Goal: Task Accomplishment & Management: Use online tool/utility

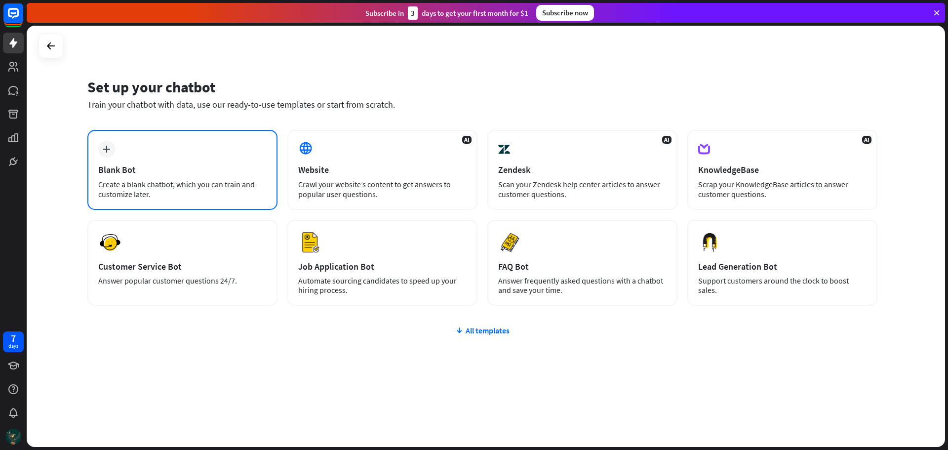
click at [194, 190] on div "Create a blank chatbot, which you can train and customize later." at bounding box center [182, 189] width 168 height 20
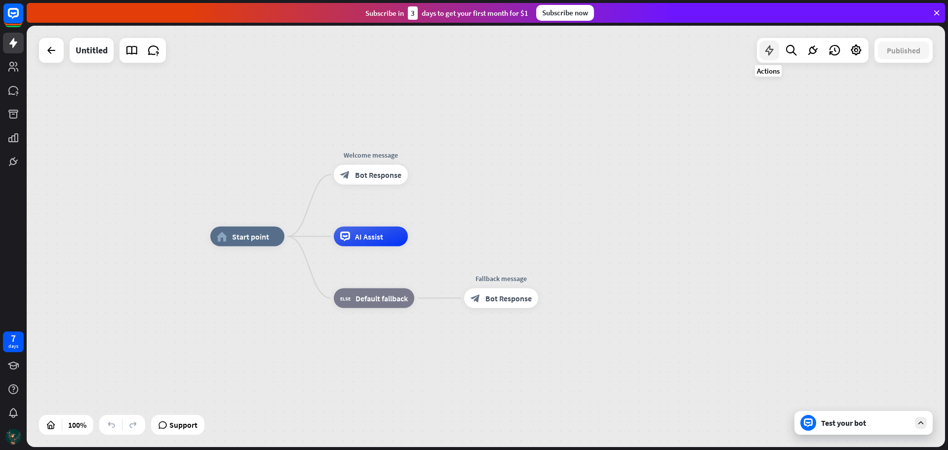
click at [773, 55] on icon at bounding box center [769, 50] width 13 height 13
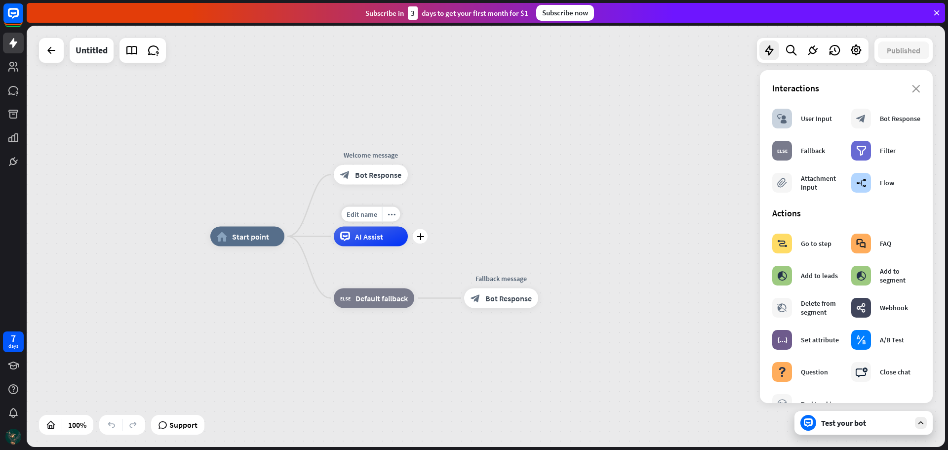
click at [352, 238] on div "AI Assist" at bounding box center [371, 237] width 74 height 20
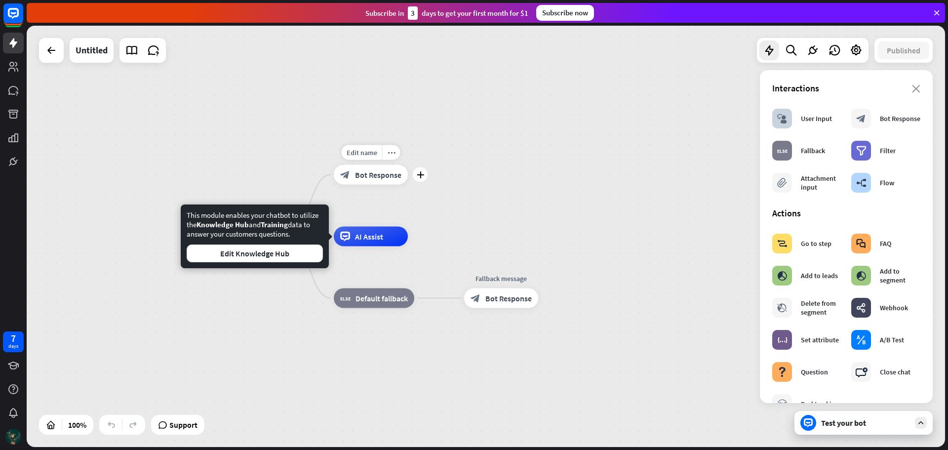
click at [358, 174] on span "Bot Response" at bounding box center [378, 175] width 46 height 10
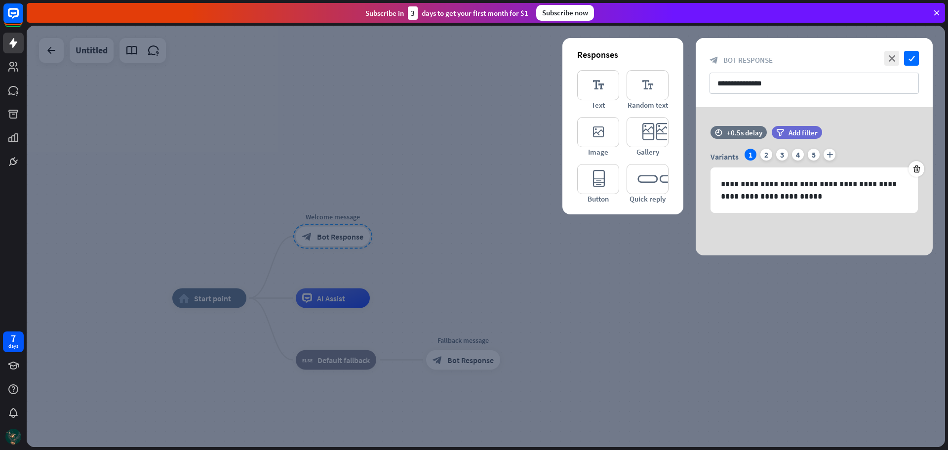
click at [379, 242] on div at bounding box center [486, 236] width 918 height 421
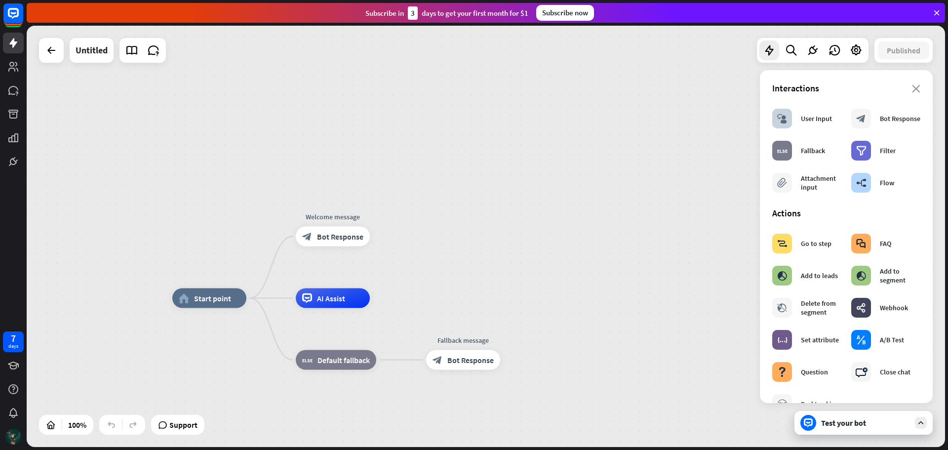
click at [390, 237] on div "home_2 Start point Edit name more_horiz Welcome message block_bot_response Bot …" at bounding box center [486, 236] width 918 height 421
click at [377, 237] on div "plus" at bounding box center [382, 236] width 15 height 15
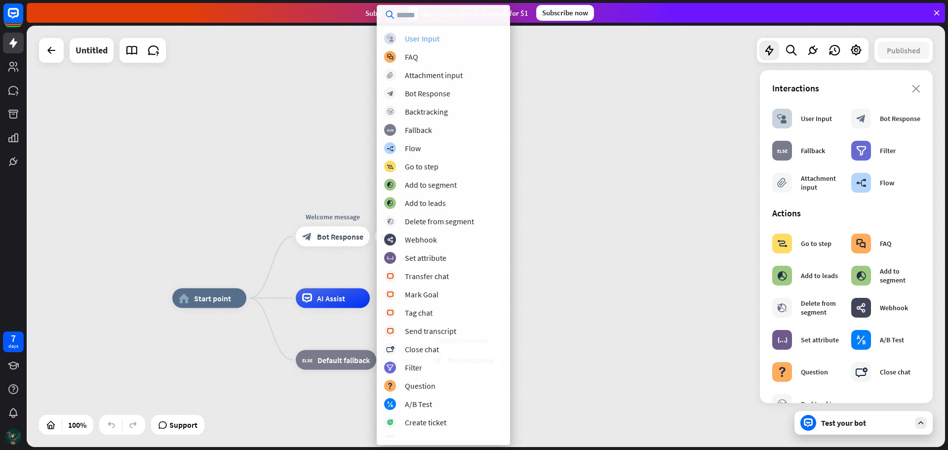
click at [423, 37] on div "User Input" at bounding box center [422, 39] width 35 height 10
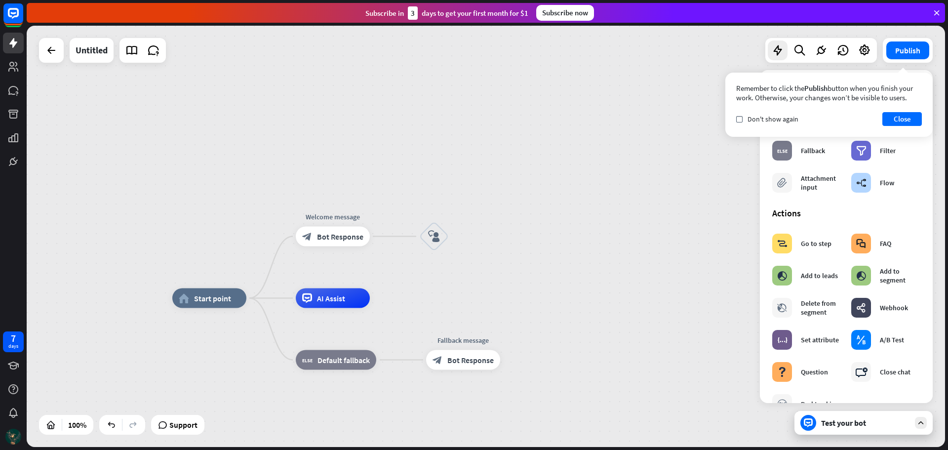
click at [854, 431] on div "Test your bot" at bounding box center [863, 423] width 138 height 24
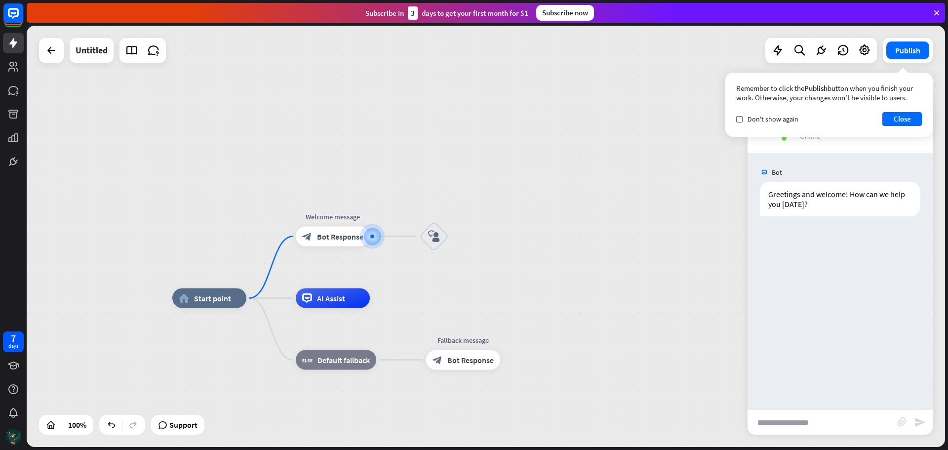
click at [813, 423] on input "text" at bounding box center [823, 422] width 150 height 25
type input "**"
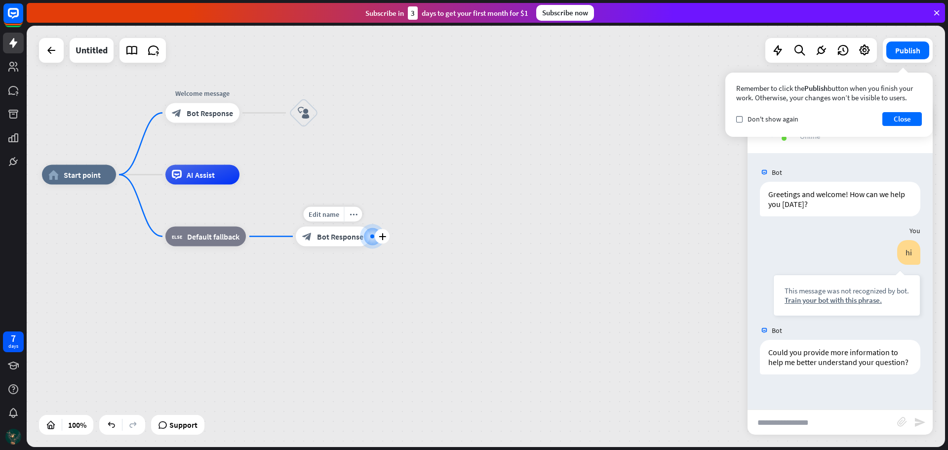
click at [329, 237] on span "Bot Response" at bounding box center [340, 237] width 46 height 10
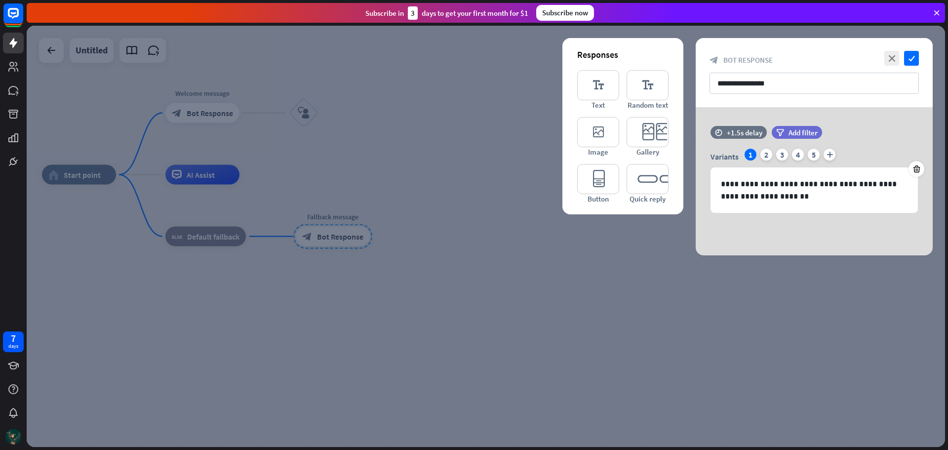
click at [629, 260] on div at bounding box center [486, 236] width 918 height 421
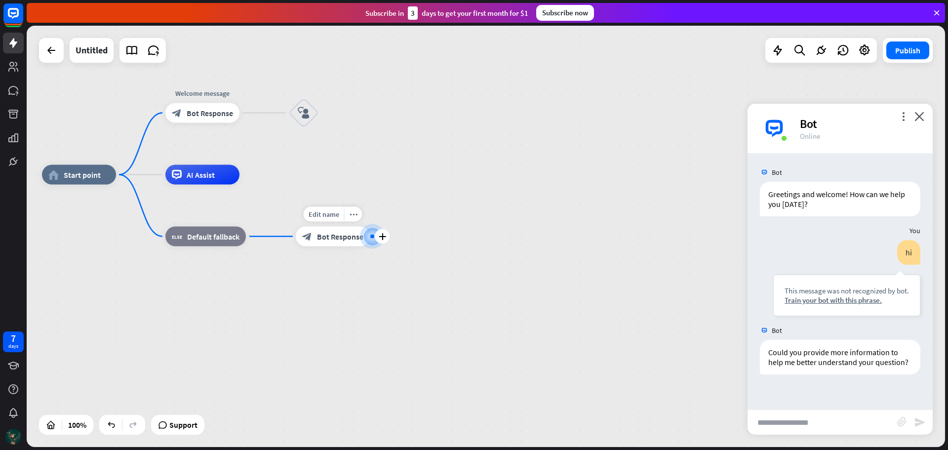
click at [373, 241] on div at bounding box center [372, 236] width 10 height 10
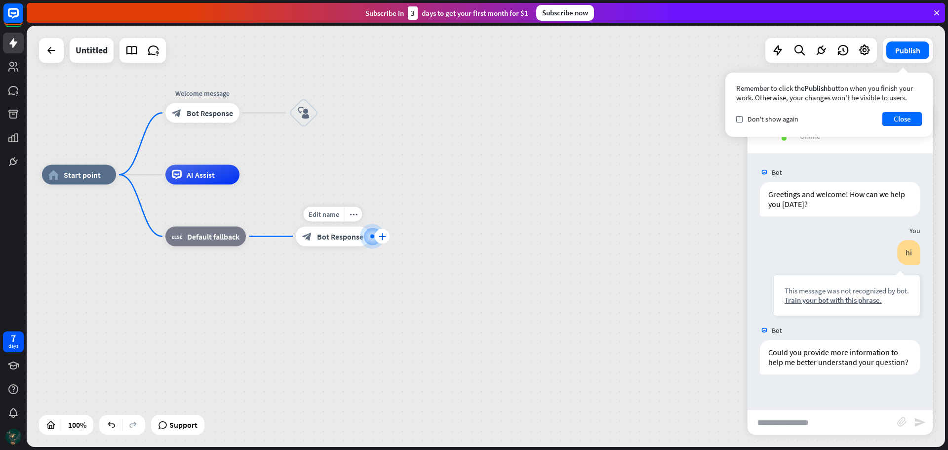
click at [379, 236] on icon "plus" at bounding box center [382, 236] width 7 height 7
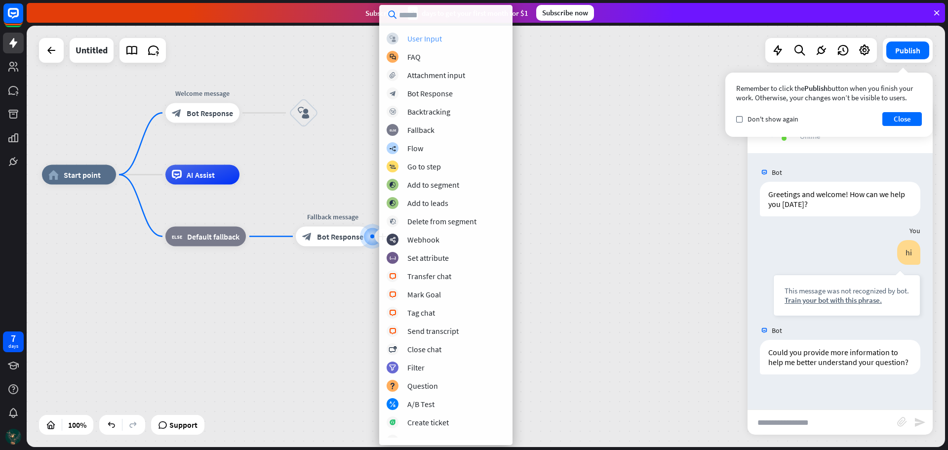
click at [424, 37] on div "User Input" at bounding box center [424, 39] width 35 height 10
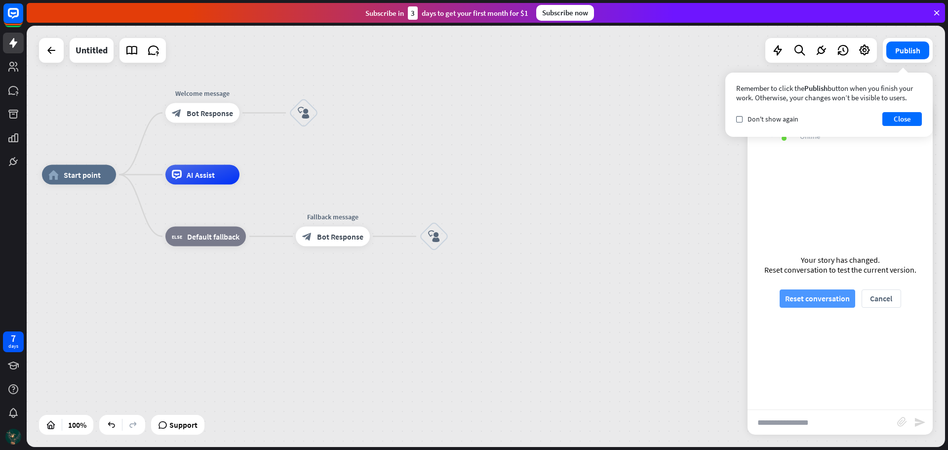
click at [842, 300] on button "Reset conversation" at bounding box center [818, 298] width 76 height 18
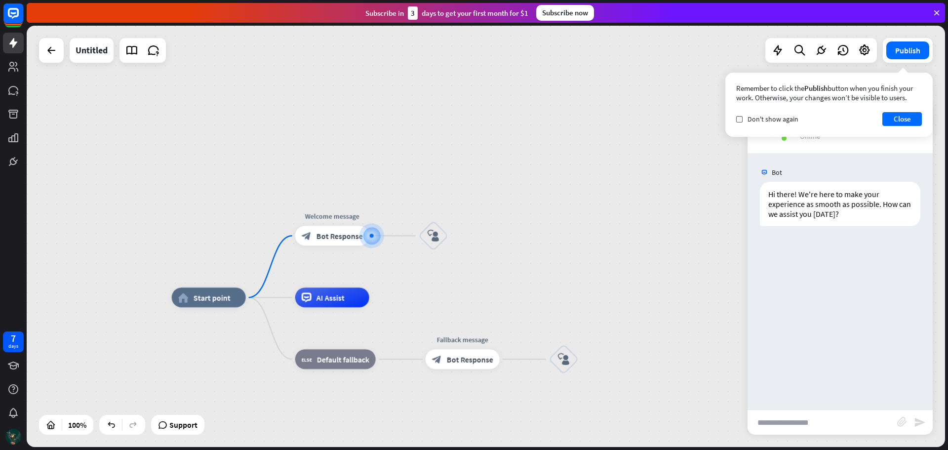
click at [826, 421] on input "text" at bounding box center [823, 422] width 150 height 25
type input "**"
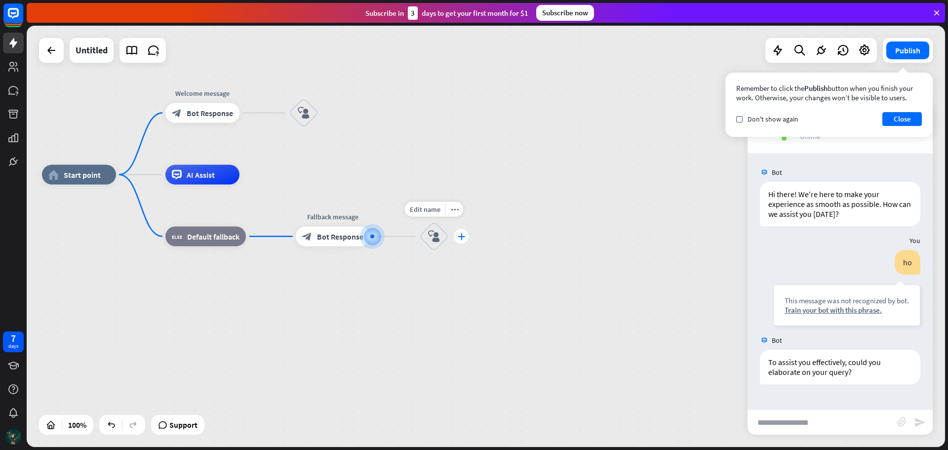
click at [463, 234] on icon "plus" at bounding box center [461, 236] width 7 height 7
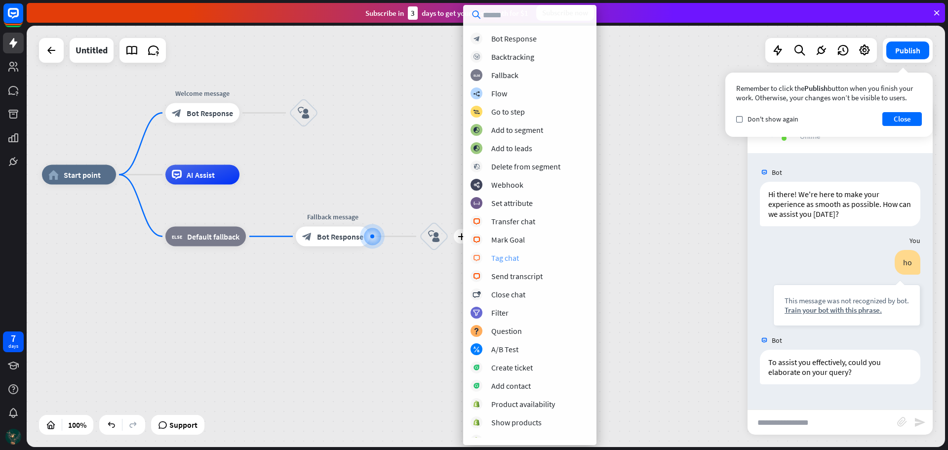
click at [496, 263] on div "block_livechat Tag chat" at bounding box center [530, 258] width 118 height 12
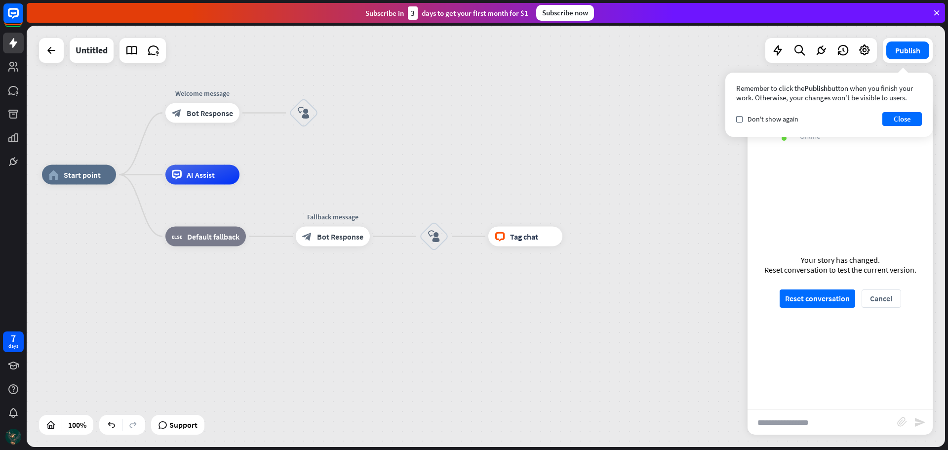
click at [814, 310] on div "Your story has changed. Reset conversation to test the current version. Reset c…" at bounding box center [840, 281] width 185 height 256
click at [814, 301] on button "Reset conversation" at bounding box center [818, 298] width 76 height 18
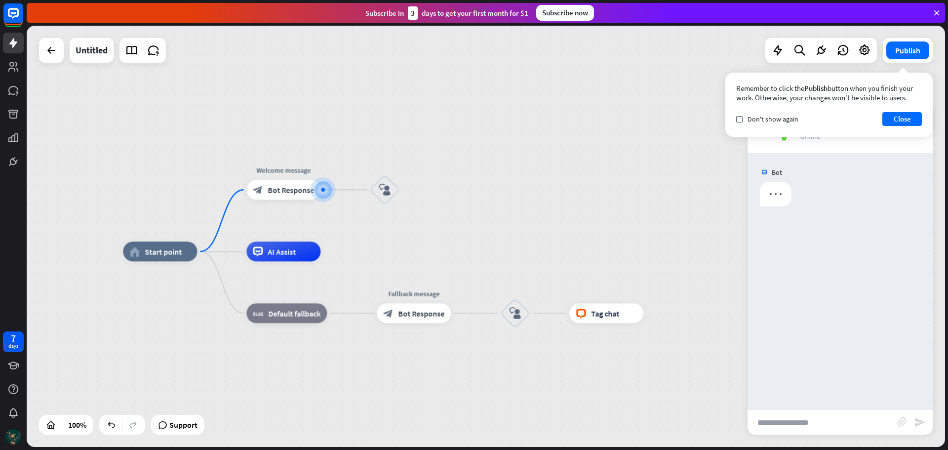
click at [808, 423] on input "text" at bounding box center [823, 422] width 150 height 25
type input "*"
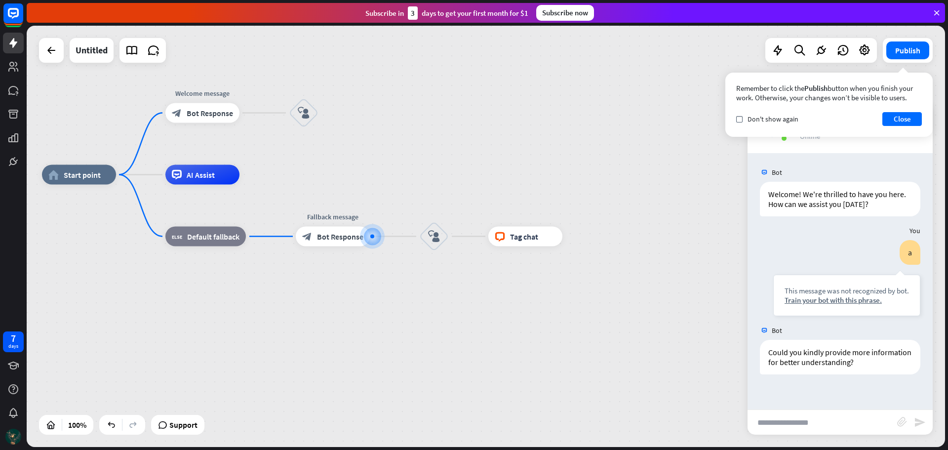
click at [808, 423] on input "text" at bounding box center [823, 422] width 150 height 25
type input "*"
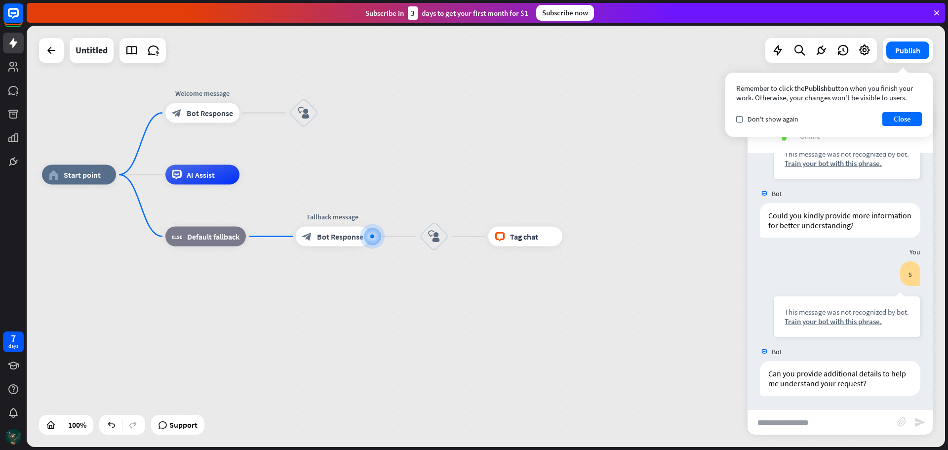
scroll to position [138, 0]
click at [10, 88] on icon at bounding box center [13, 90] width 10 height 9
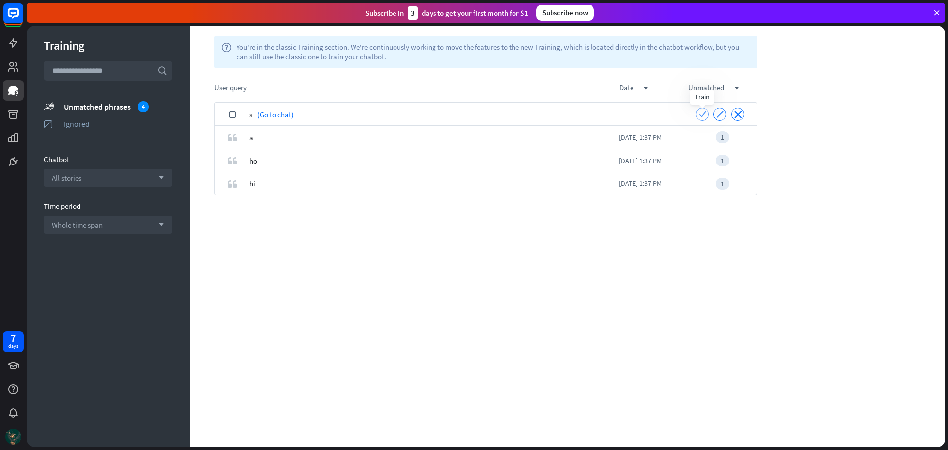
click at [703, 115] on icon "check" at bounding box center [702, 113] width 7 height 7
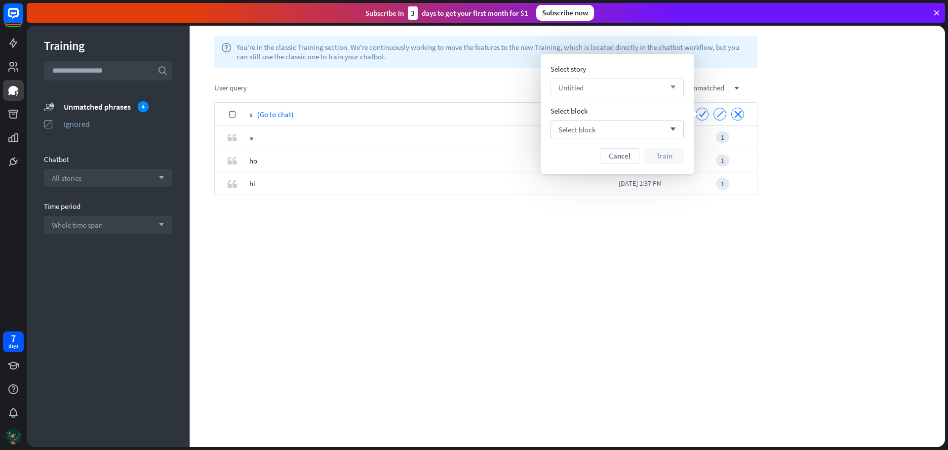
click at [579, 81] on div "Untitled arrow_down" at bounding box center [617, 88] width 133 height 18
click at [591, 131] on span "Select block" at bounding box center [576, 129] width 37 height 9
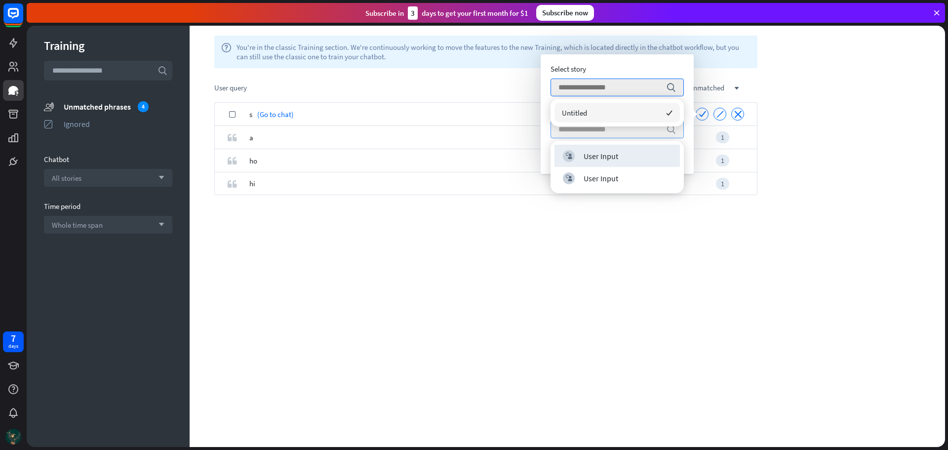
click at [448, 221] on div "check s (Go to chat) check ignore close quote a [DATE] 1:37 PM 1 quote ho [DATE…" at bounding box center [486, 274] width 592 height 345
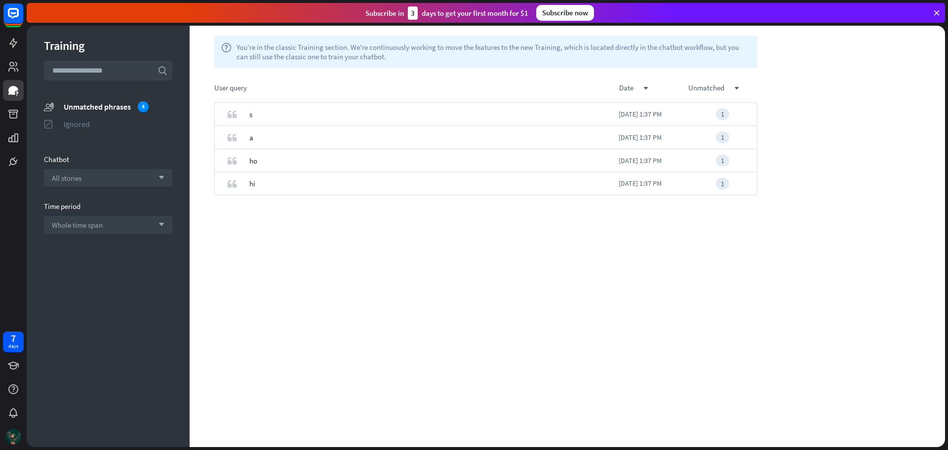
click at [72, 121] on div "Ignored" at bounding box center [118, 124] width 109 height 10
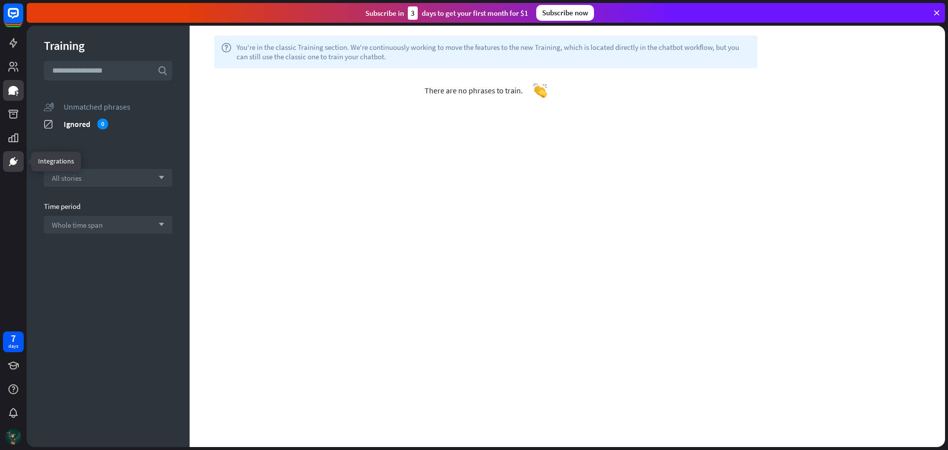
click at [12, 164] on icon at bounding box center [13, 161] width 7 height 7
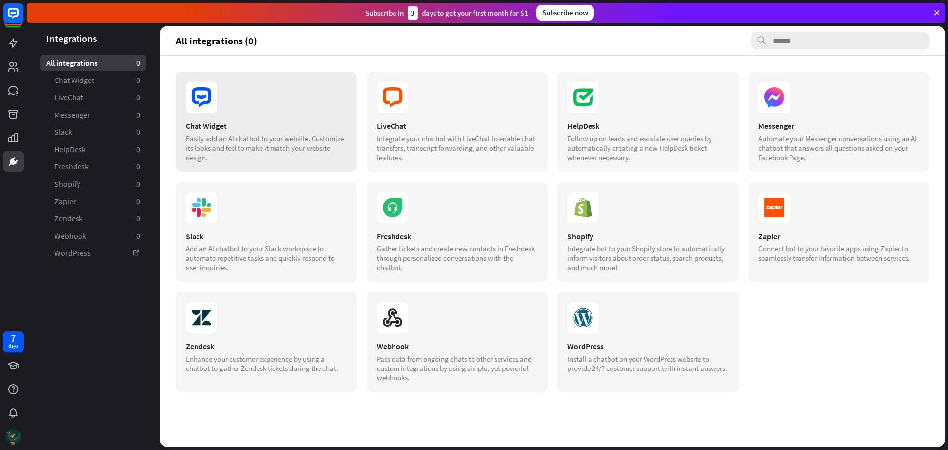
click at [264, 130] on div "Chat Widget" at bounding box center [266, 126] width 161 height 10
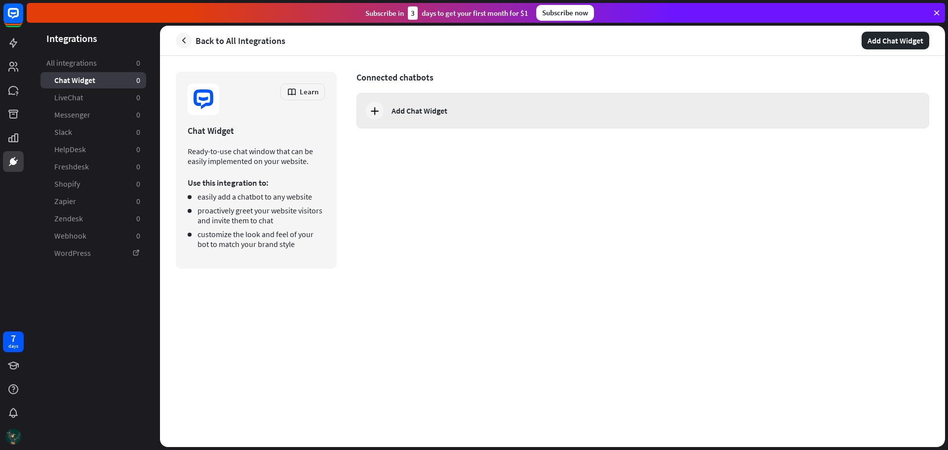
click at [431, 104] on div "Add Chat Widget" at bounding box center [642, 111] width 573 height 36
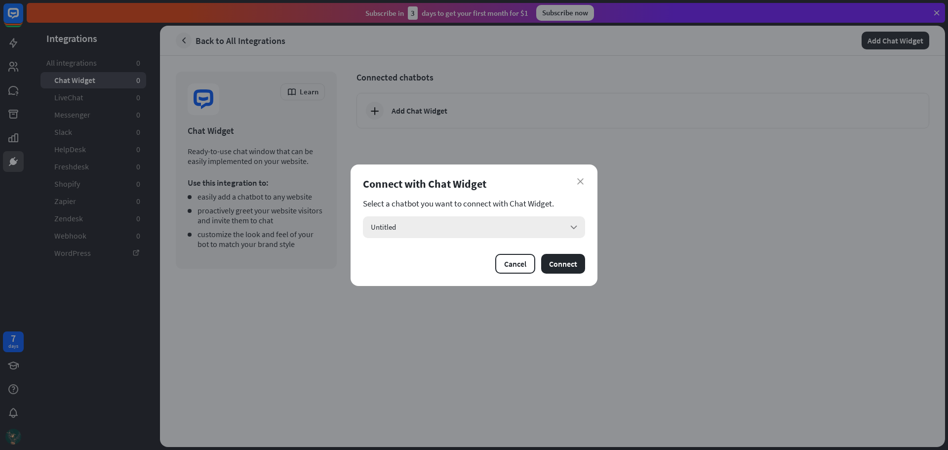
click at [498, 228] on div "Untitled arrow_down" at bounding box center [474, 227] width 222 height 22
click at [466, 252] on div "Untitled checked" at bounding box center [474, 254] width 214 height 20
click at [569, 258] on button "Connect" at bounding box center [563, 264] width 44 height 20
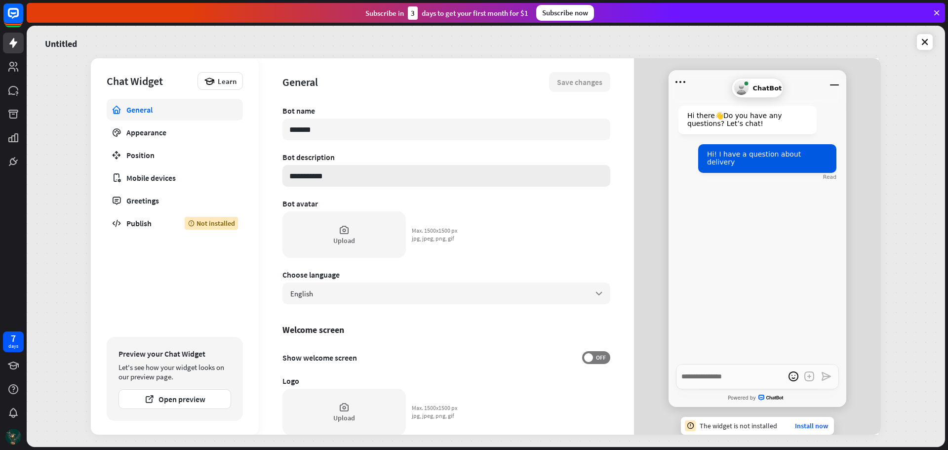
click at [330, 176] on input "**********" at bounding box center [446, 176] width 328 height 22
click at [351, 287] on div "English arrow_down" at bounding box center [446, 293] width 328 height 22
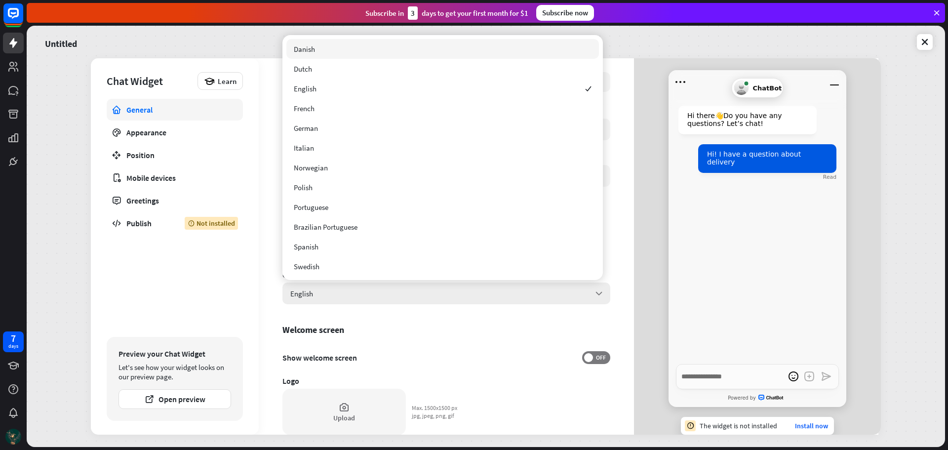
click at [351, 299] on div "English arrow_down" at bounding box center [446, 293] width 328 height 22
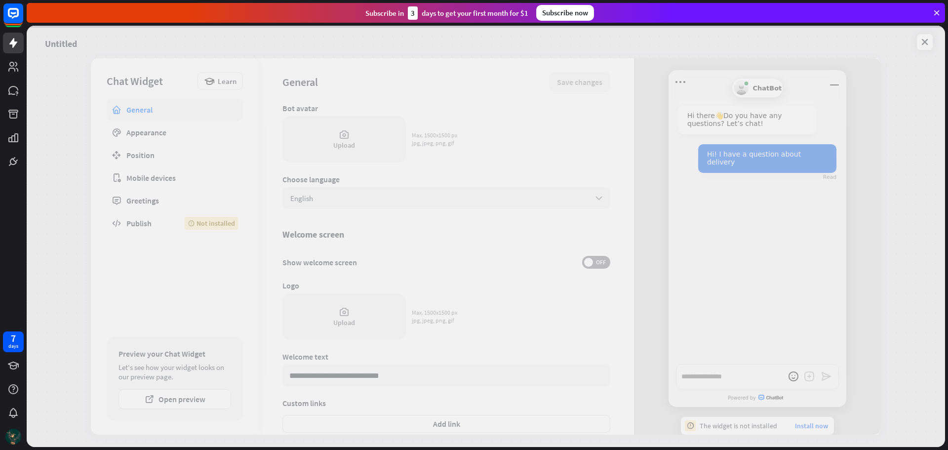
scroll to position [99, 0]
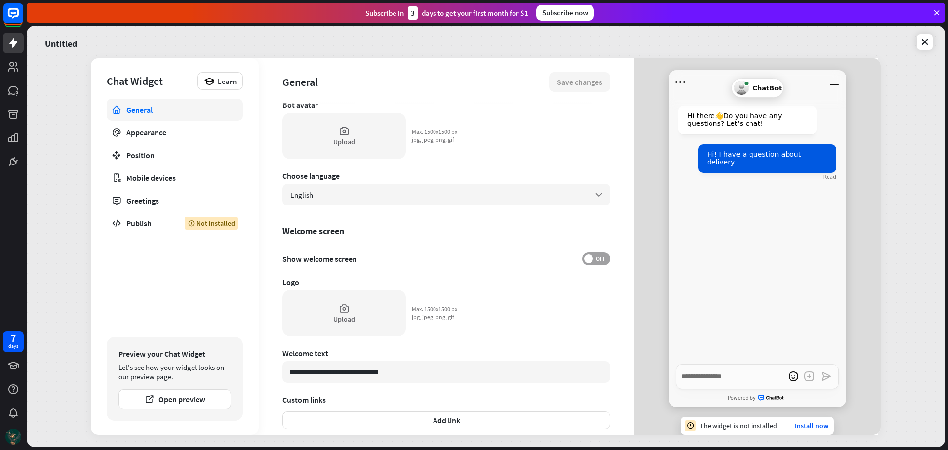
click at [598, 257] on span "OFF" at bounding box center [600, 259] width 15 height 8
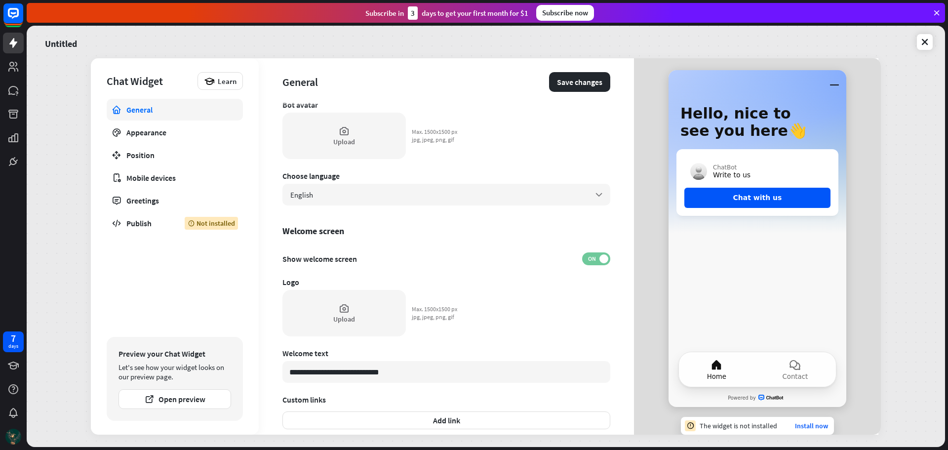
click at [599, 256] on span at bounding box center [603, 258] width 9 height 9
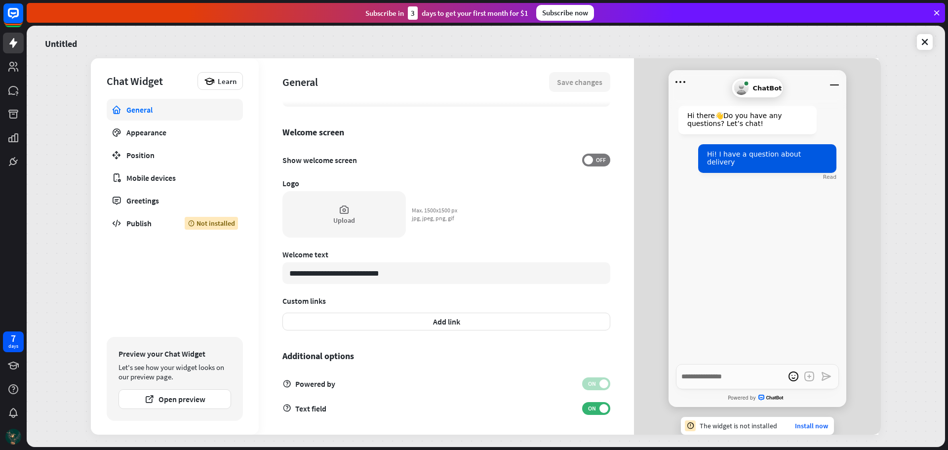
scroll to position [200, 0]
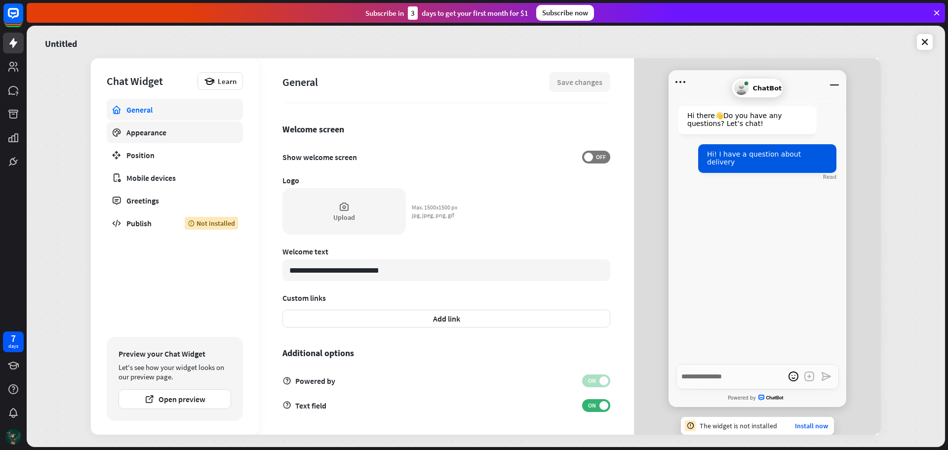
click at [149, 139] on link "Appearance" at bounding box center [175, 132] width 136 height 22
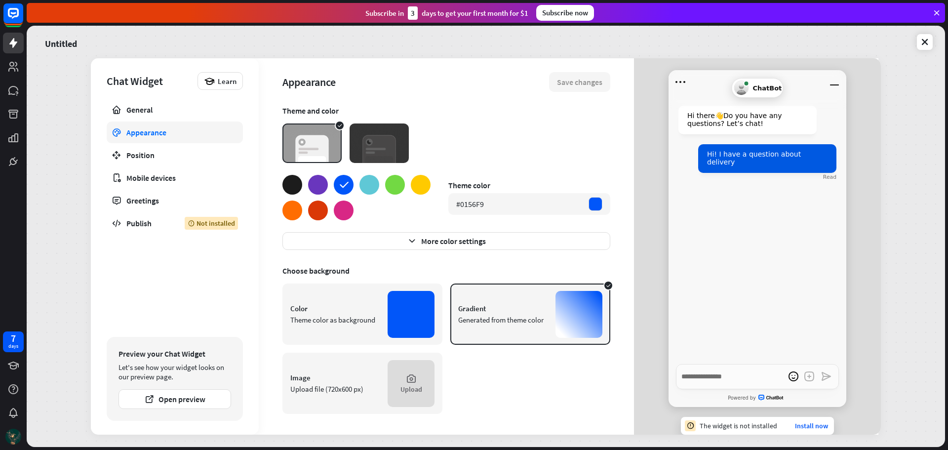
click at [379, 141] on img at bounding box center [379, 142] width 59 height 39
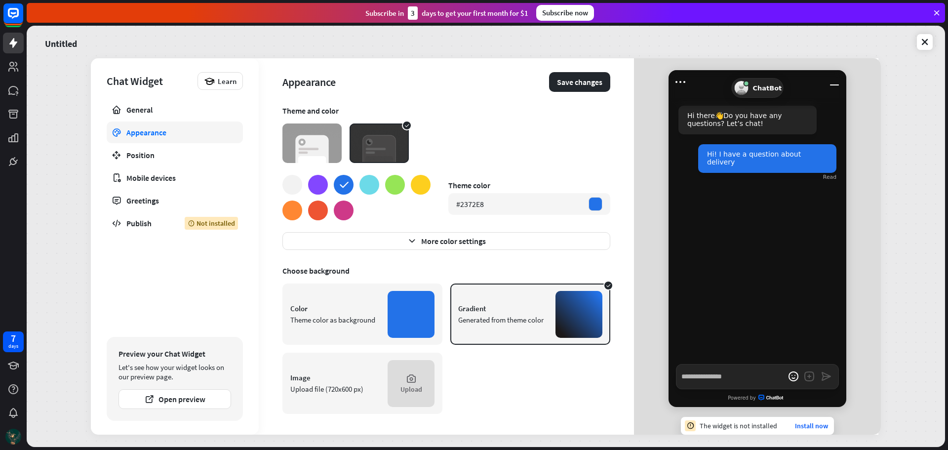
click at [317, 183] on div at bounding box center [318, 185] width 20 height 20
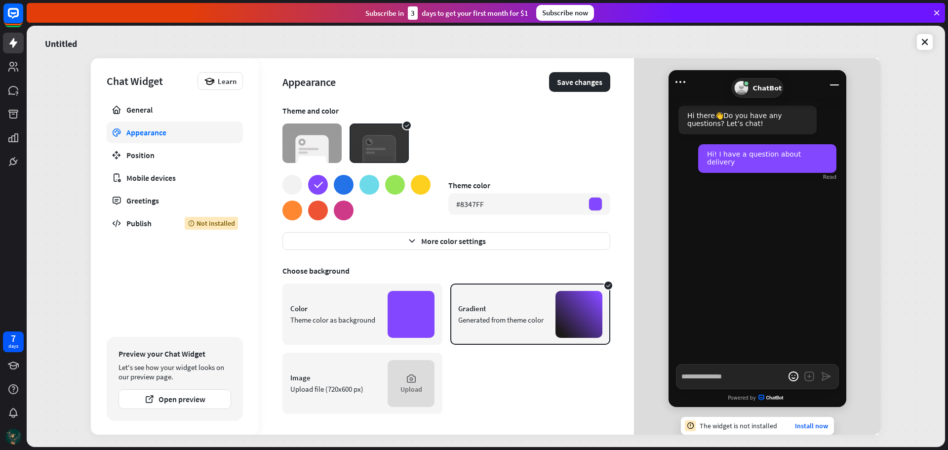
click at [343, 189] on div at bounding box center [344, 185] width 20 height 20
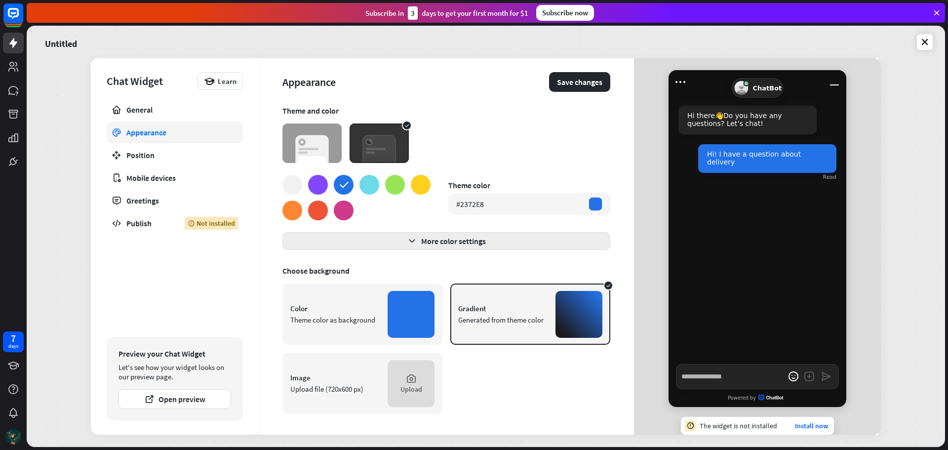
click at [413, 238] on icon "button" at bounding box center [412, 241] width 10 height 10
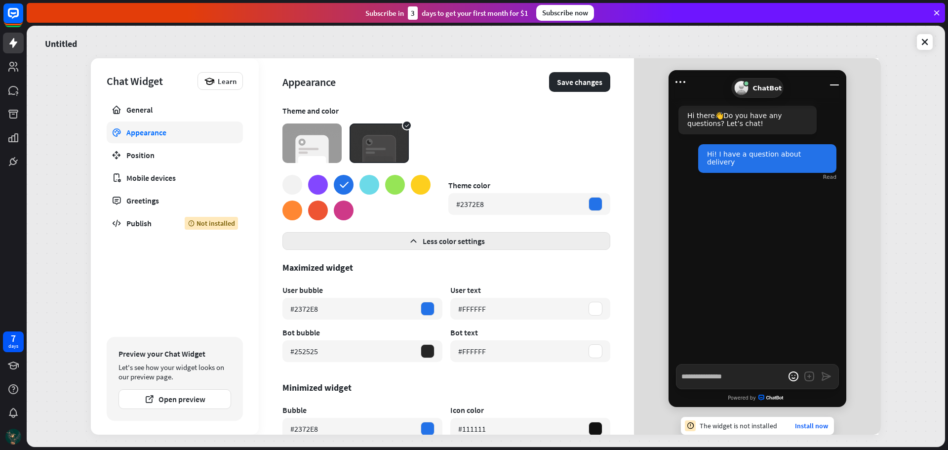
click at [415, 241] on button "Less color settings" at bounding box center [446, 241] width 328 height 18
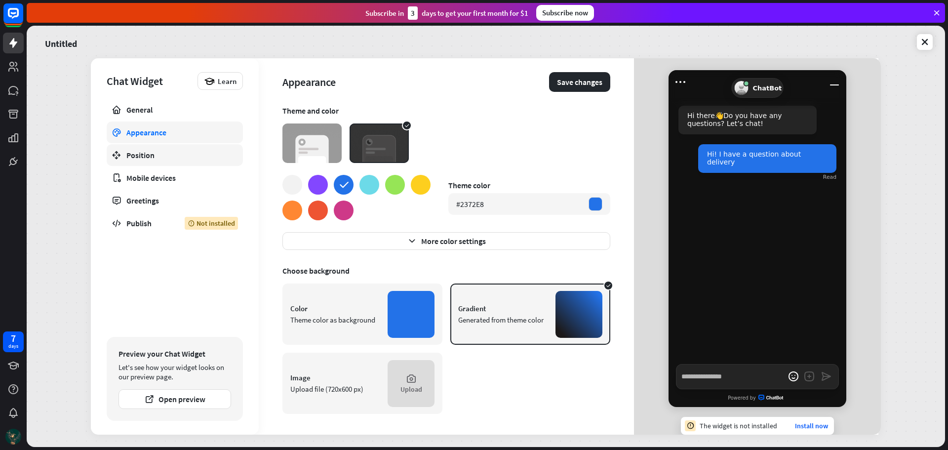
click at [173, 155] on div "Position" at bounding box center [174, 155] width 97 height 10
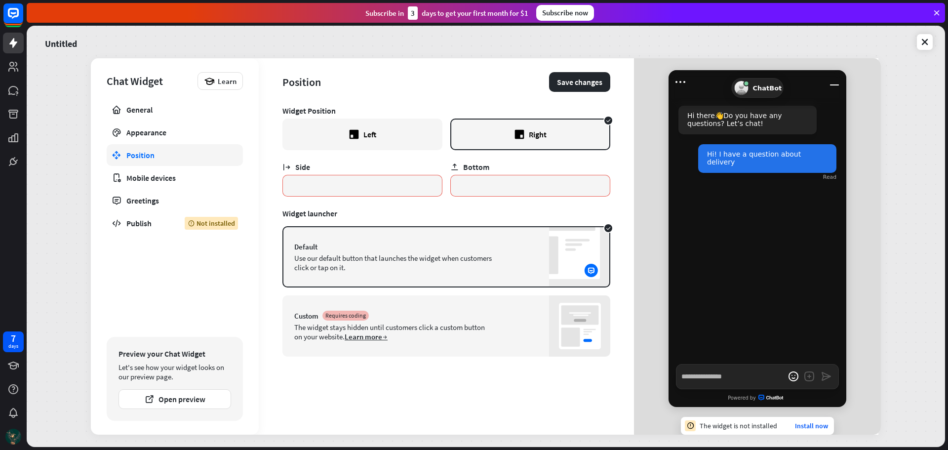
click at [395, 139] on div "Left" at bounding box center [362, 134] width 160 height 32
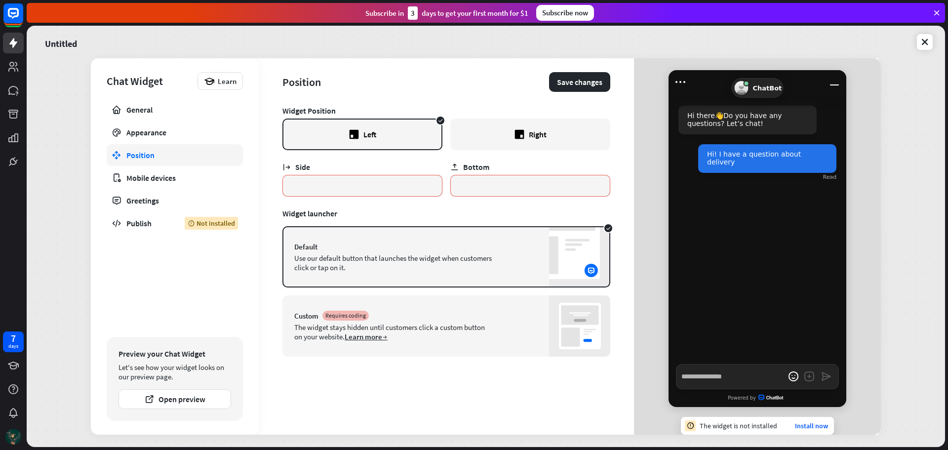
click at [501, 133] on div "Right" at bounding box center [530, 134] width 160 height 32
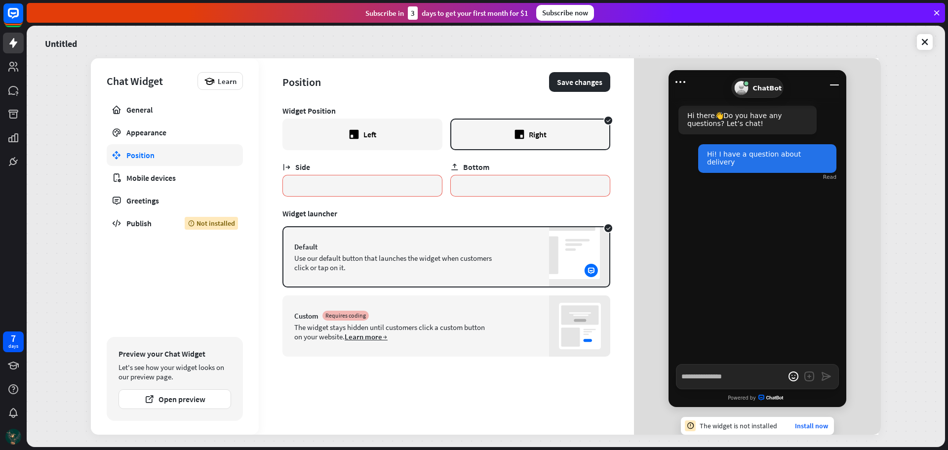
click at [486, 312] on div "Custom Requires coding" at bounding box center [446, 316] width 304 height 10
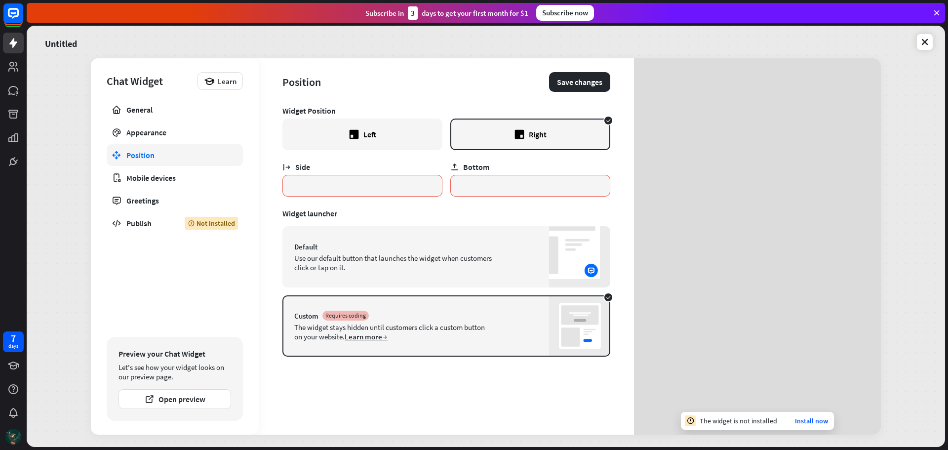
scroll to position [6, 0]
click at [532, 263] on div "Default Use our default button that launches the widget when customers click or…" at bounding box center [446, 256] width 328 height 61
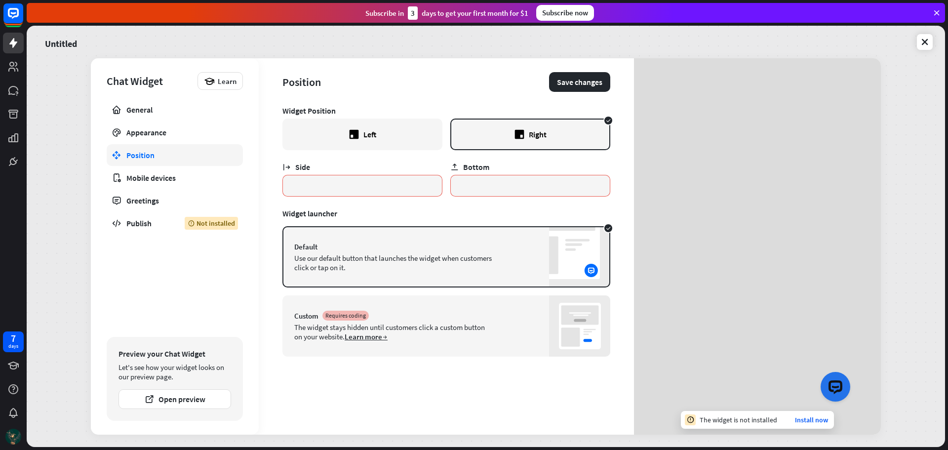
click at [516, 320] on div "Custom Requires coding" at bounding box center [446, 316] width 304 height 10
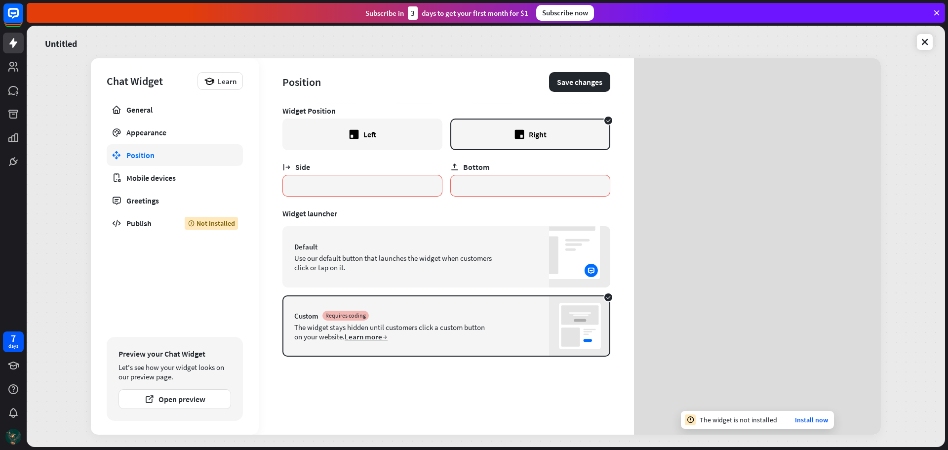
click at [514, 248] on div "Default" at bounding box center [446, 246] width 304 height 9
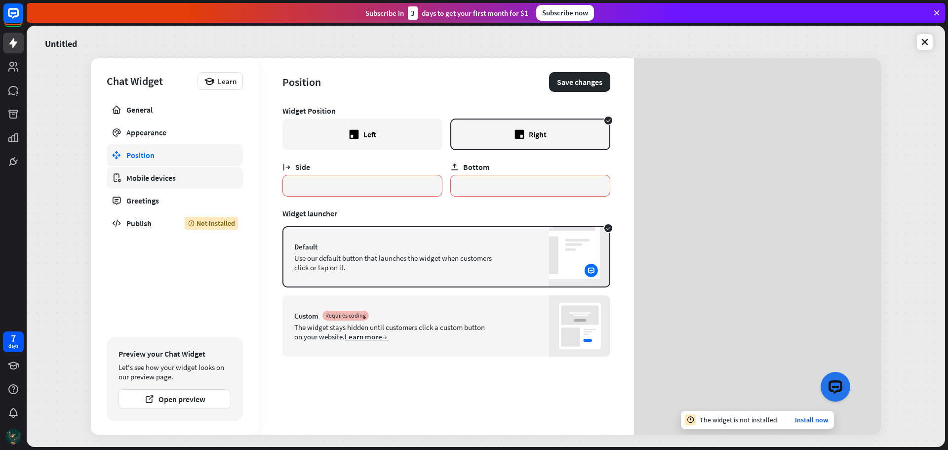
click at [149, 181] on div "Mobile devices" at bounding box center [174, 178] width 97 height 10
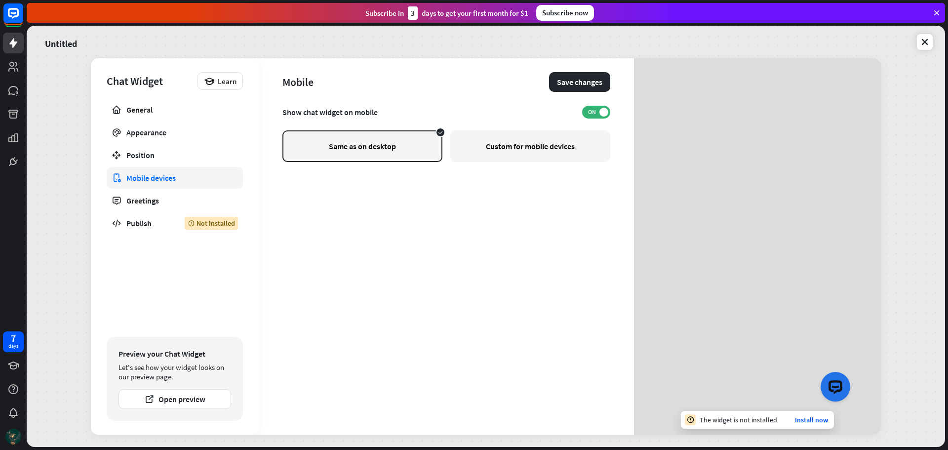
click at [494, 144] on div "Custom for mobile devices" at bounding box center [530, 146] width 160 height 32
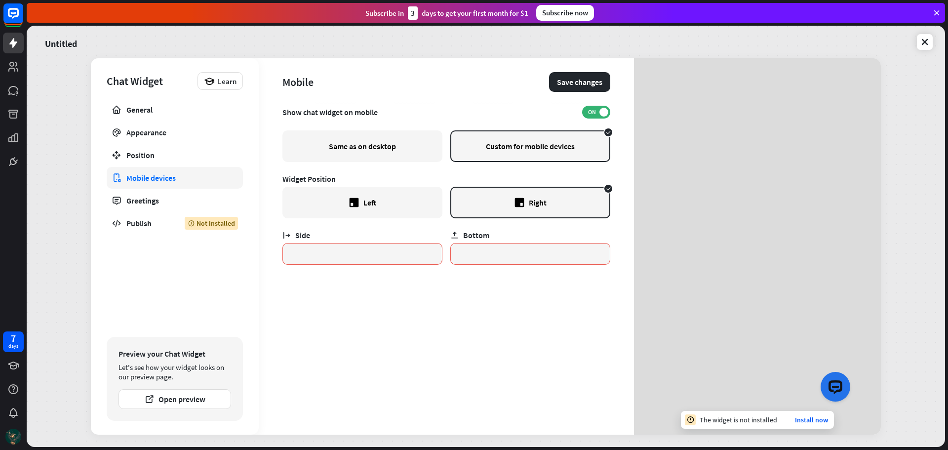
click at [824, 377] on button "Launch OpenWidget widget" at bounding box center [836, 386] width 30 height 30
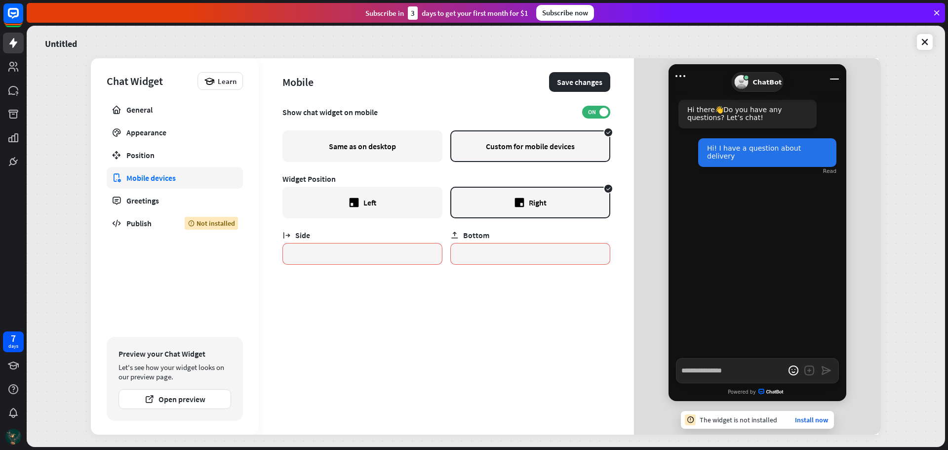
click at [393, 142] on div "Same as on desktop" at bounding box center [362, 146] width 160 height 32
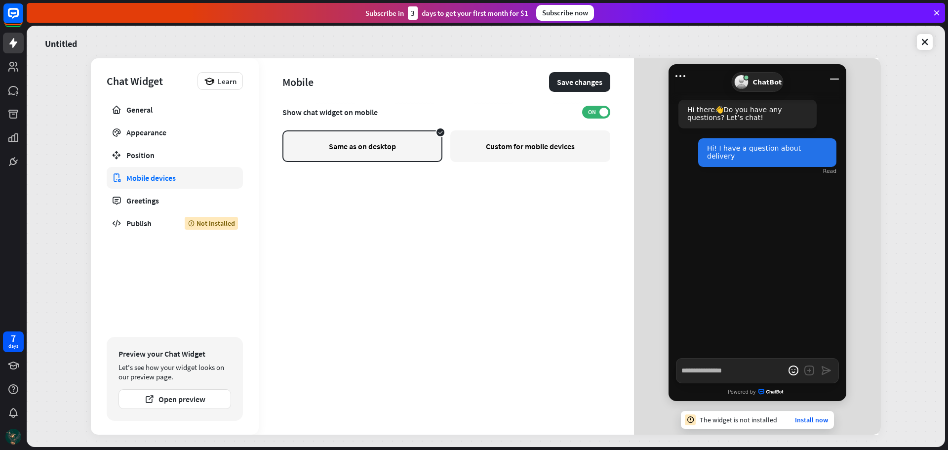
click at [511, 152] on div "Custom for mobile devices" at bounding box center [530, 146] width 160 height 32
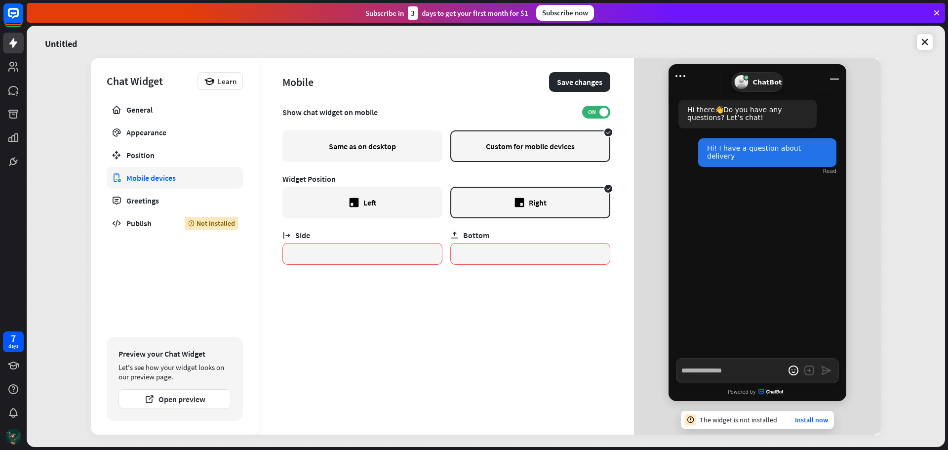
click at [407, 202] on div "Left" at bounding box center [362, 203] width 160 height 32
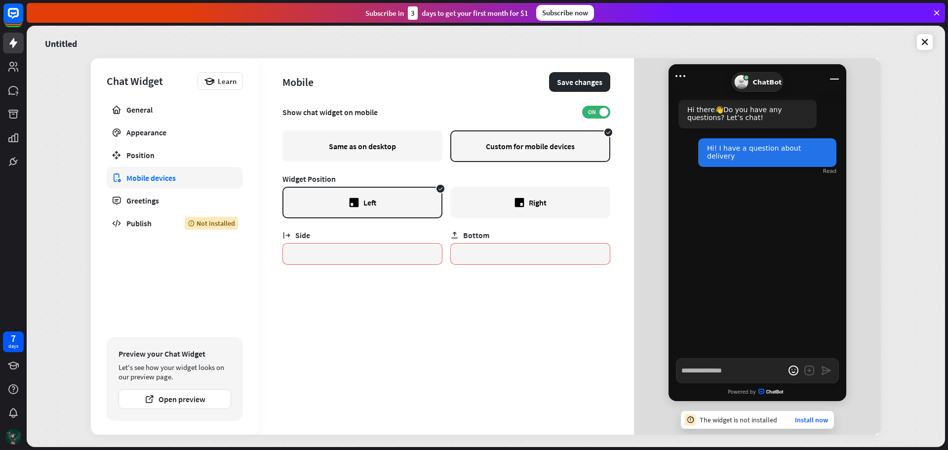
click at [512, 204] on div "Right" at bounding box center [530, 203] width 160 height 32
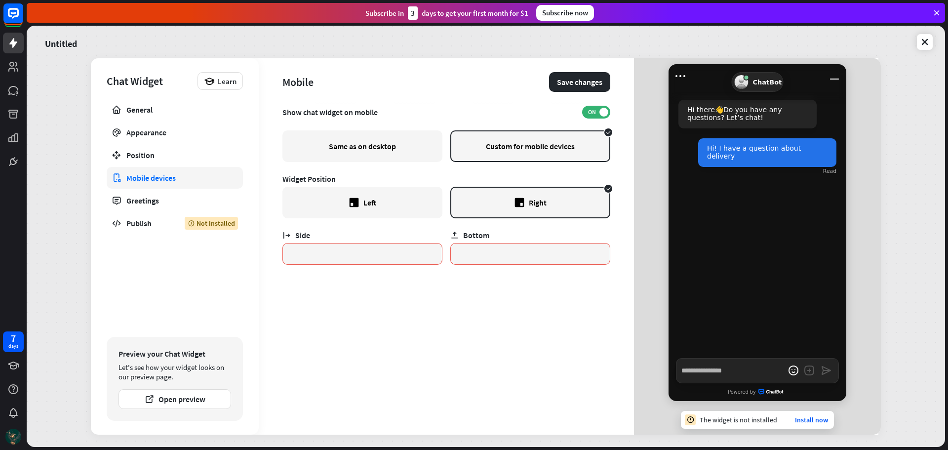
click at [393, 135] on div "Same as on desktop" at bounding box center [362, 146] width 160 height 32
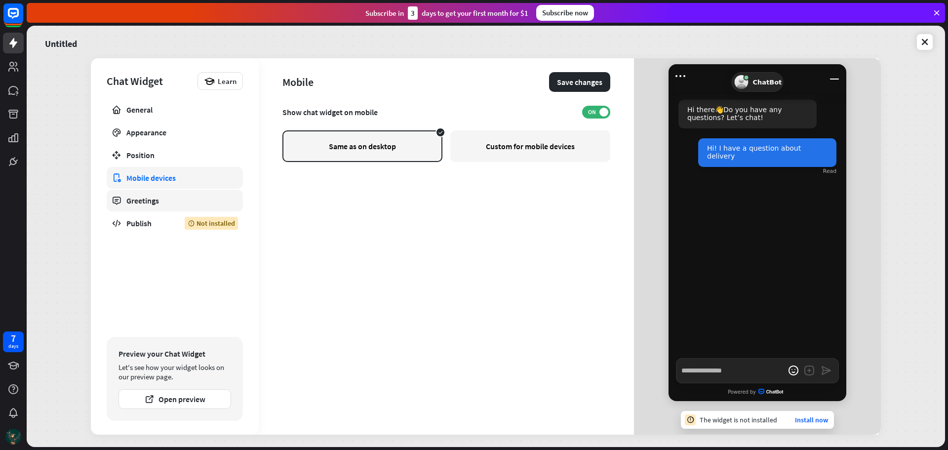
click at [179, 192] on link "Greetings" at bounding box center [175, 201] width 136 height 22
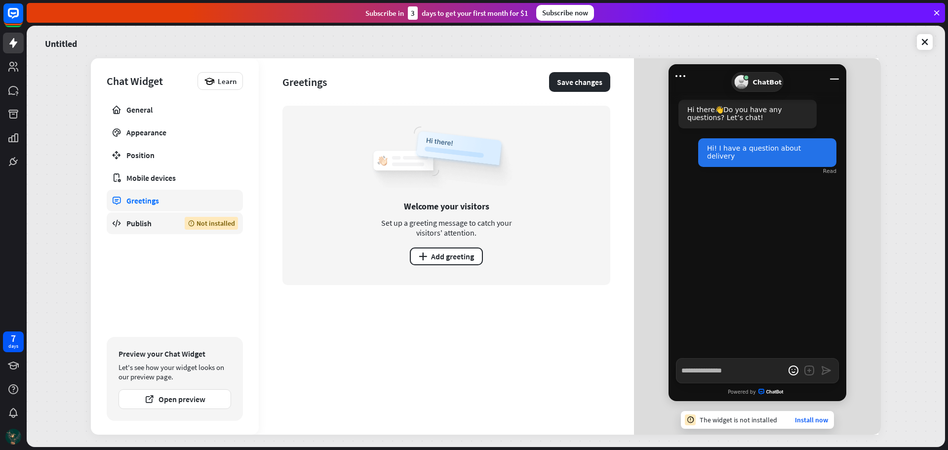
click at [140, 226] on div "Publish" at bounding box center [147, 223] width 43 height 10
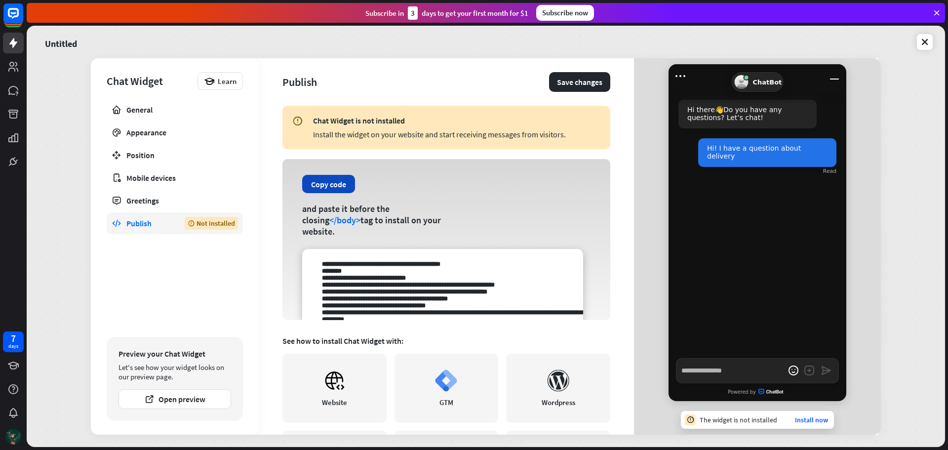
click at [322, 187] on button "Copy code" at bounding box center [328, 184] width 53 height 18
click at [364, 390] on link "Website" at bounding box center [334, 388] width 104 height 69
drag, startPoint x: 329, startPoint y: 189, endPoint x: 331, endPoint y: 195, distance: 6.2
click at [329, 189] on button "Copy code" at bounding box center [328, 184] width 53 height 18
click at [178, 116] on link "General" at bounding box center [175, 110] width 136 height 22
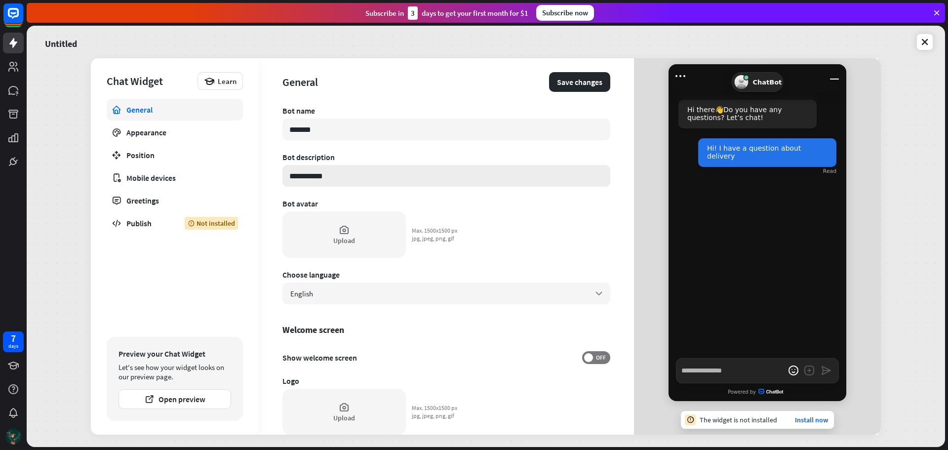
click at [340, 178] on input "**********" at bounding box center [446, 176] width 328 height 22
click at [335, 127] on input "*******" at bounding box center [446, 129] width 328 height 22
type textarea "*"
type input "*******"
type textarea "*"
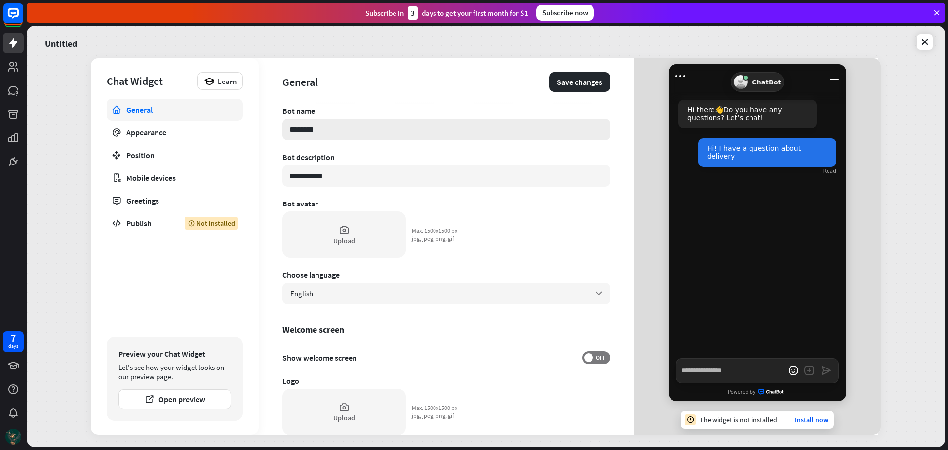
type input "*********"
type textarea "*"
type input "**********"
type textarea "*"
type input "**********"
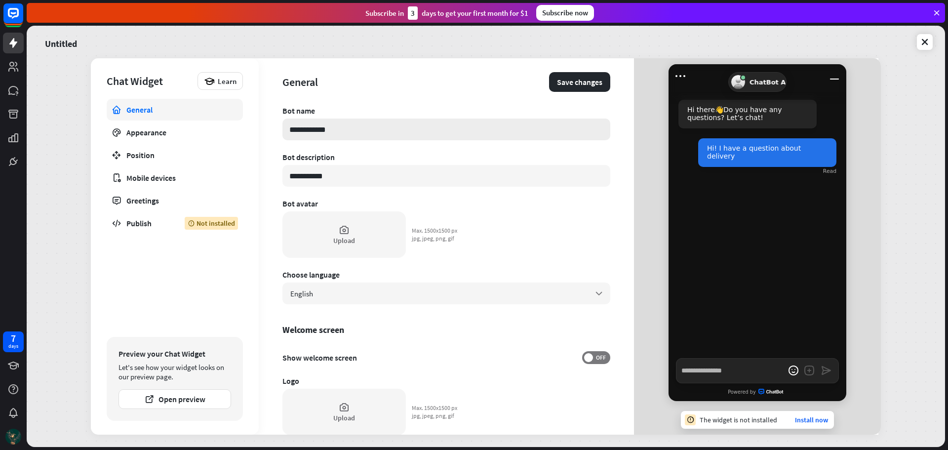
type textarea "*"
type input "**********"
type textarea "*"
type input "**********"
click at [346, 176] on input "**********" at bounding box center [446, 176] width 328 height 22
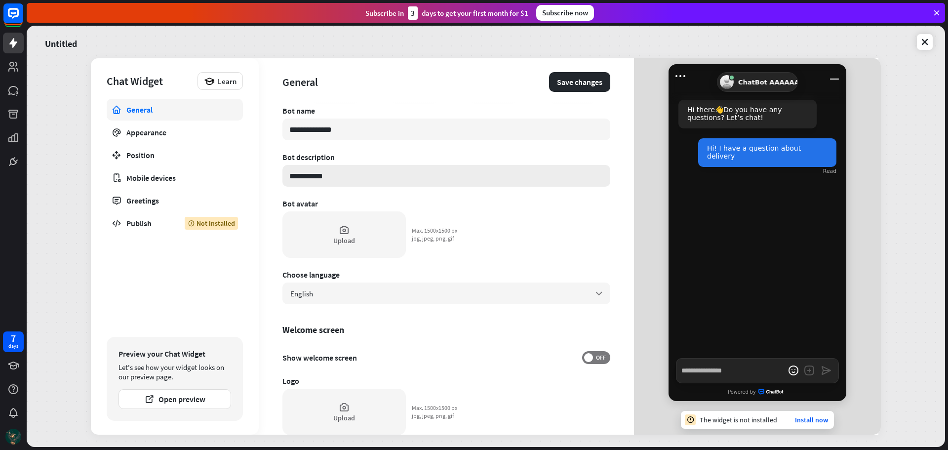
type textarea "*"
type input "**********"
type textarea "*"
type input "**********"
type textarea "*"
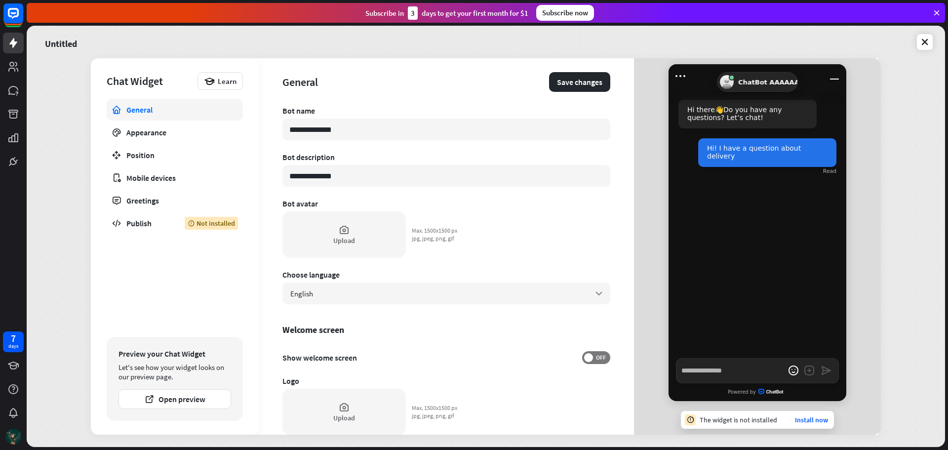
type input "**********"
type textarea "*"
type input "**********"
type textarea "*"
type input "**********"
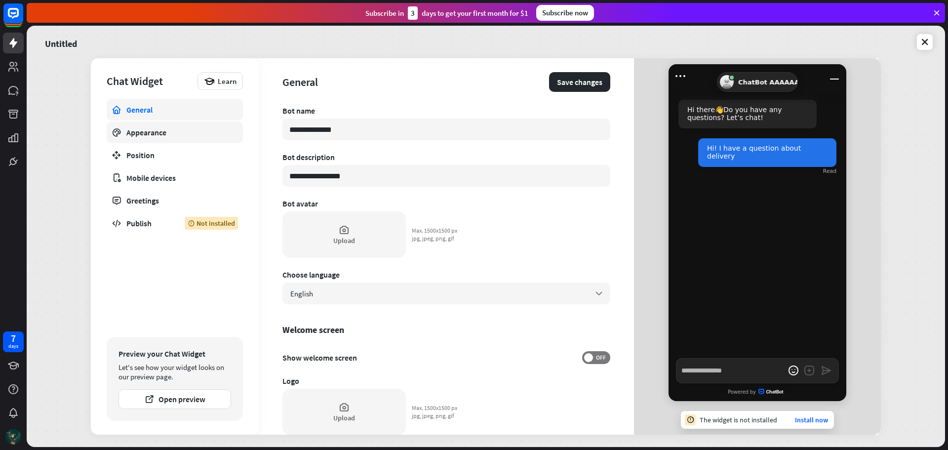
type textarea "*"
type input "**********"
click at [155, 226] on div "Publish" at bounding box center [147, 223] width 43 height 10
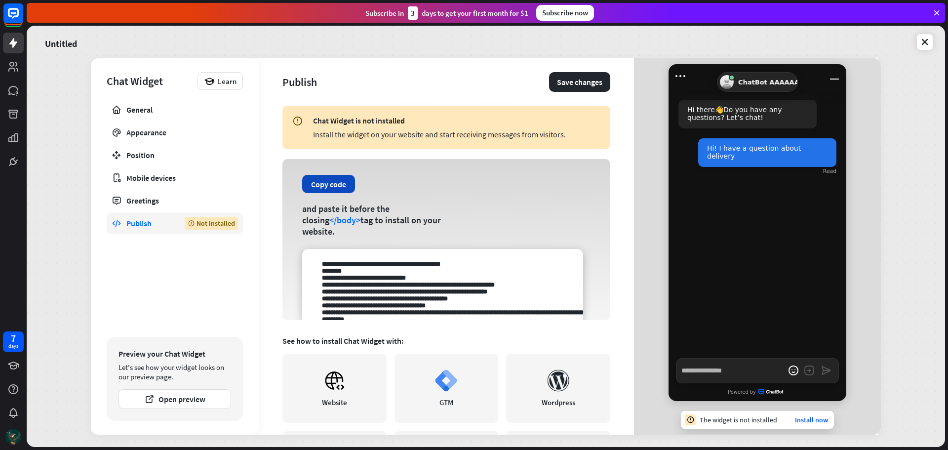
click at [339, 188] on button "Copy code" at bounding box center [328, 184] width 53 height 18
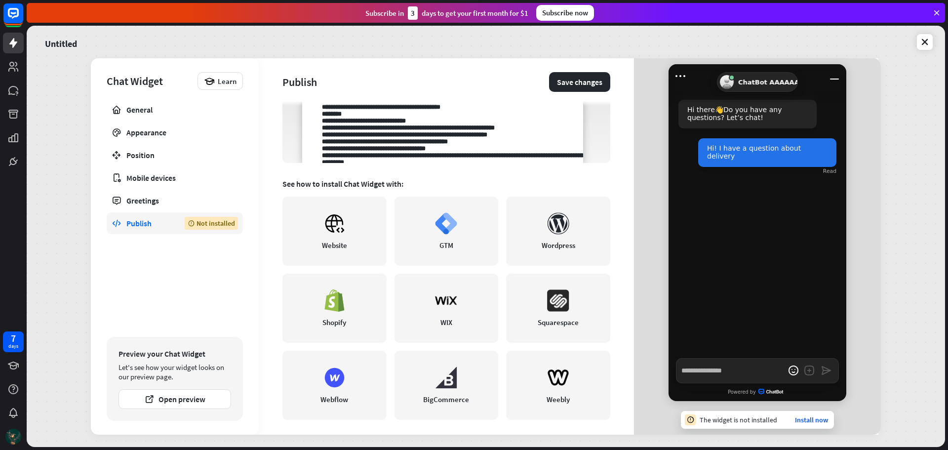
scroll to position [162, 0]
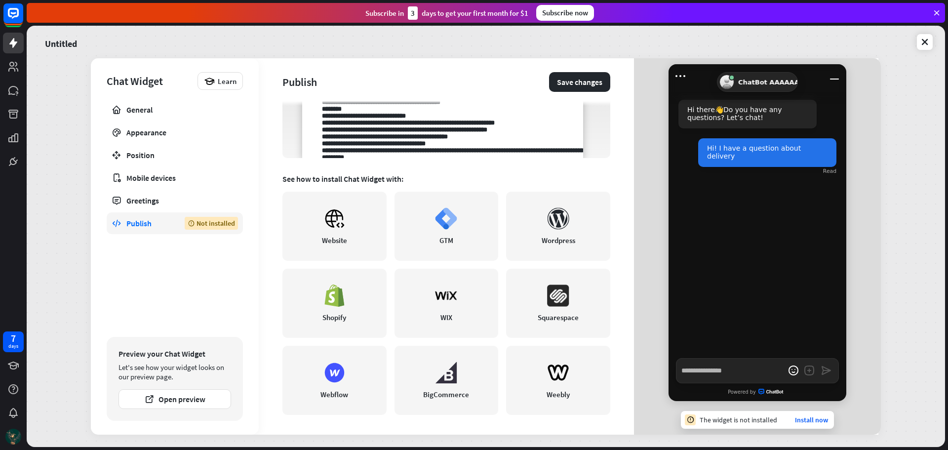
click at [726, 310] on div "Hi there 👋 Do you have any questions? Let’s chat! Hi! I have a question about d…" at bounding box center [758, 223] width 178 height 270
click at [793, 371] on icon "open emoji picker" at bounding box center [794, 370] width 16 height 16
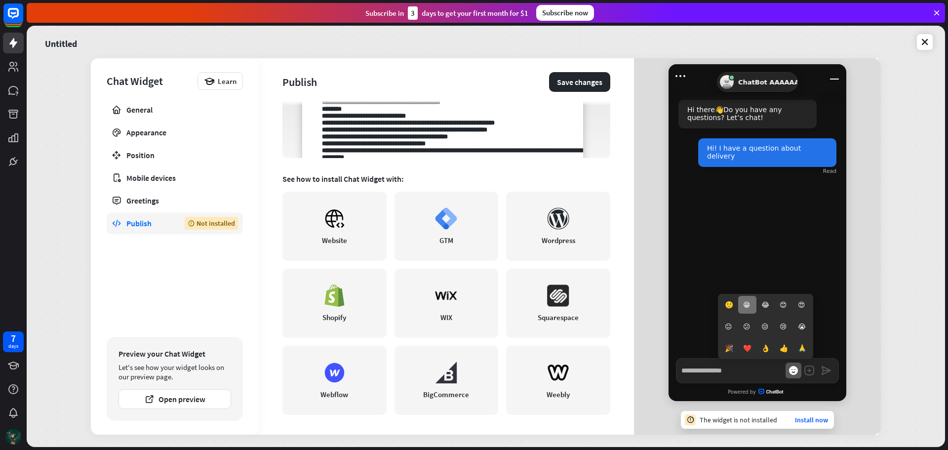
click at [739, 302] on li "😁" at bounding box center [747, 305] width 18 height 18
type textarea "*"
type textarea "**"
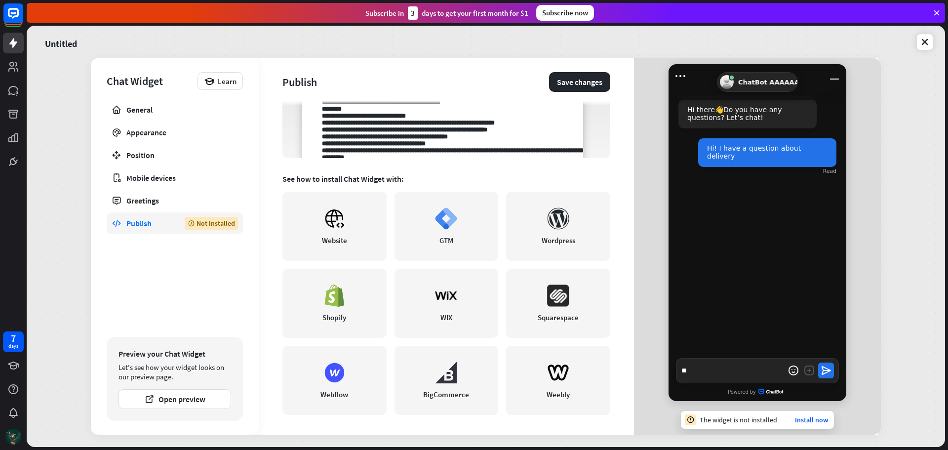
click at [822, 368] on icon "Send a message" at bounding box center [826, 370] width 9 height 9
type textarea "*"
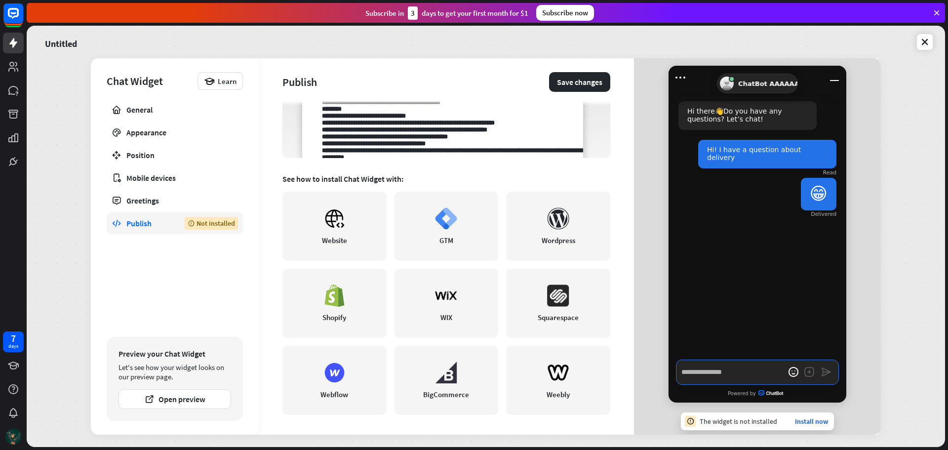
scroll to position [6, 0]
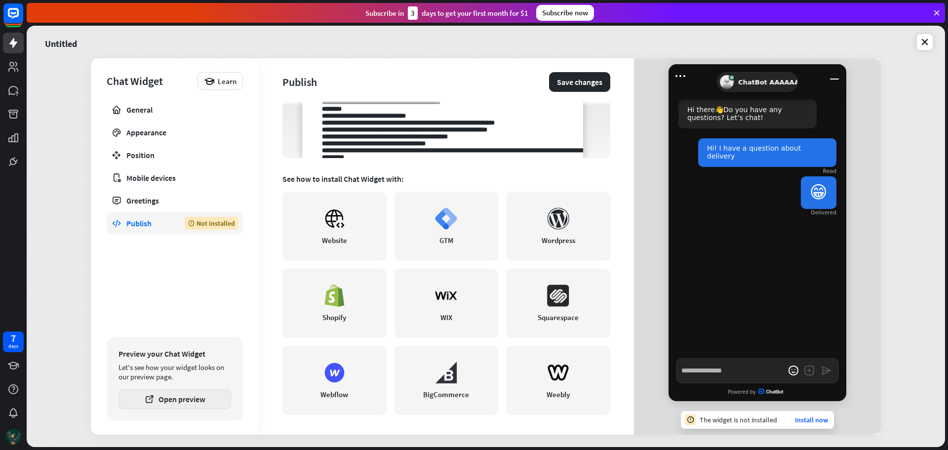
type textarea "*"
click at [168, 403] on button "Open preview" at bounding box center [174, 399] width 113 height 20
type textarea "*"
